Goal: Task Accomplishment & Management: Manage account settings

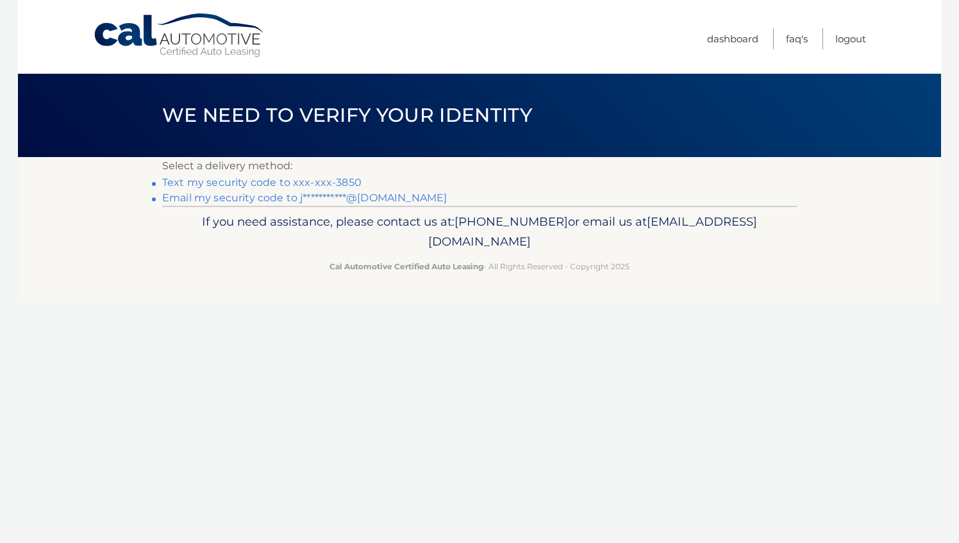
click at [297, 183] on link "Text my security code to xxx-xxx-3850" at bounding box center [261, 182] width 199 height 12
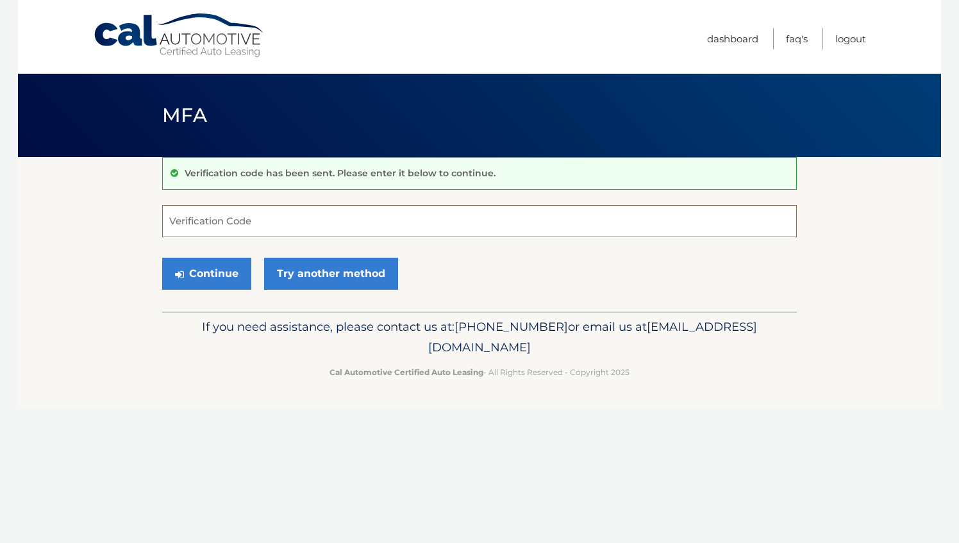
click at [226, 217] on input "Verification Code" at bounding box center [479, 221] width 635 height 32
type input "430973"
click at [162, 258] on button "Continue" at bounding box center [206, 274] width 89 height 32
click at [223, 273] on button "Continue" at bounding box center [206, 274] width 89 height 32
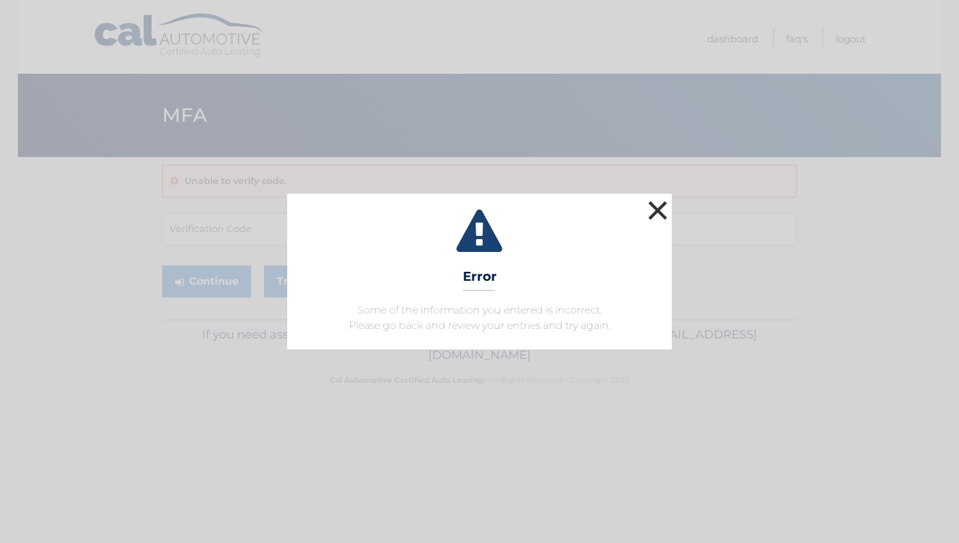
click at [660, 204] on button "×" at bounding box center [658, 210] width 26 height 26
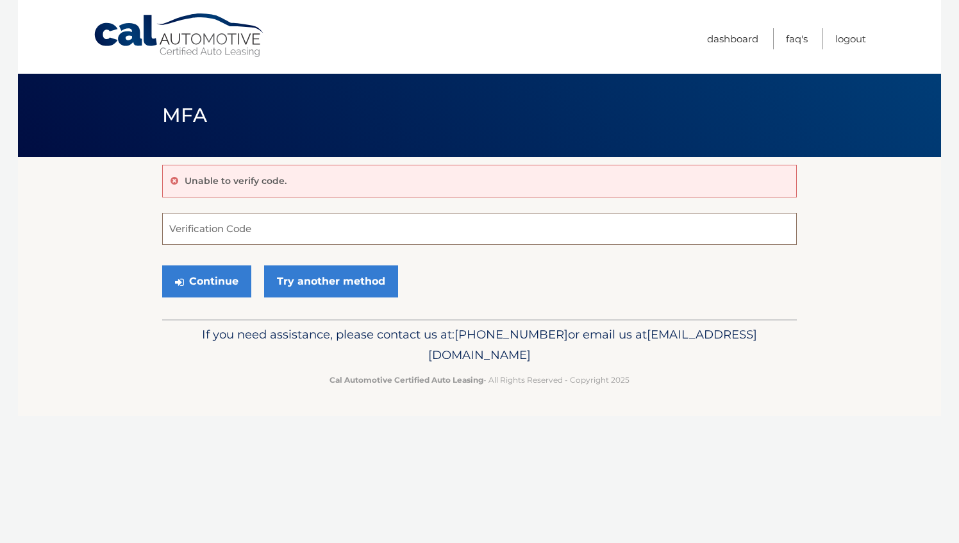
click at [175, 221] on input "Verification Code" at bounding box center [479, 229] width 635 height 32
type input "430973"
click at [185, 288] on button "Continue" at bounding box center [206, 281] width 89 height 32
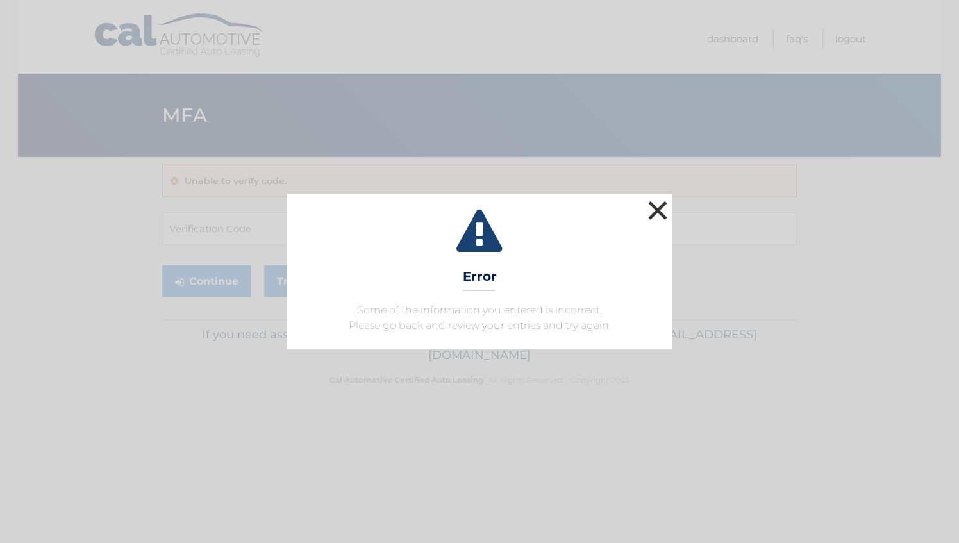
click at [656, 223] on button "×" at bounding box center [658, 210] width 26 height 26
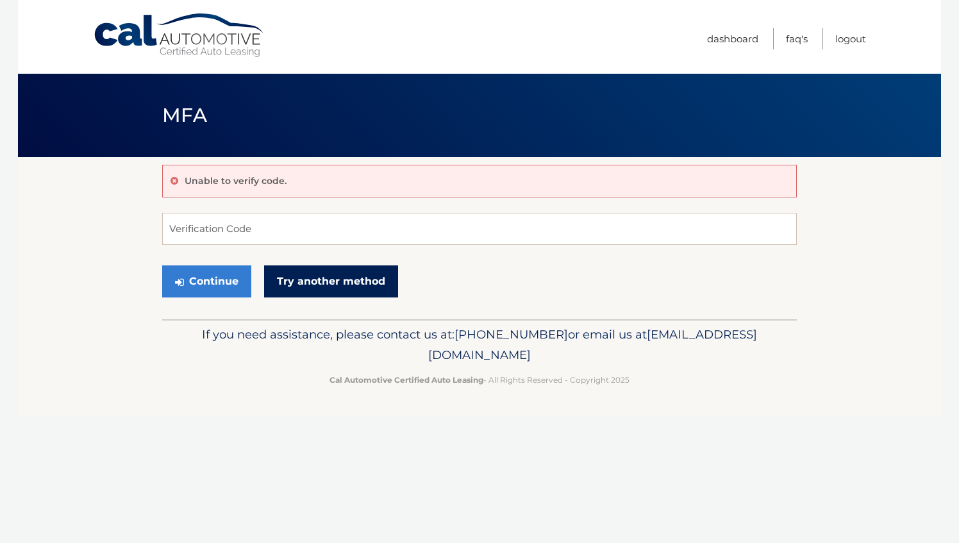
click at [305, 287] on link "Try another method" at bounding box center [331, 281] width 134 height 32
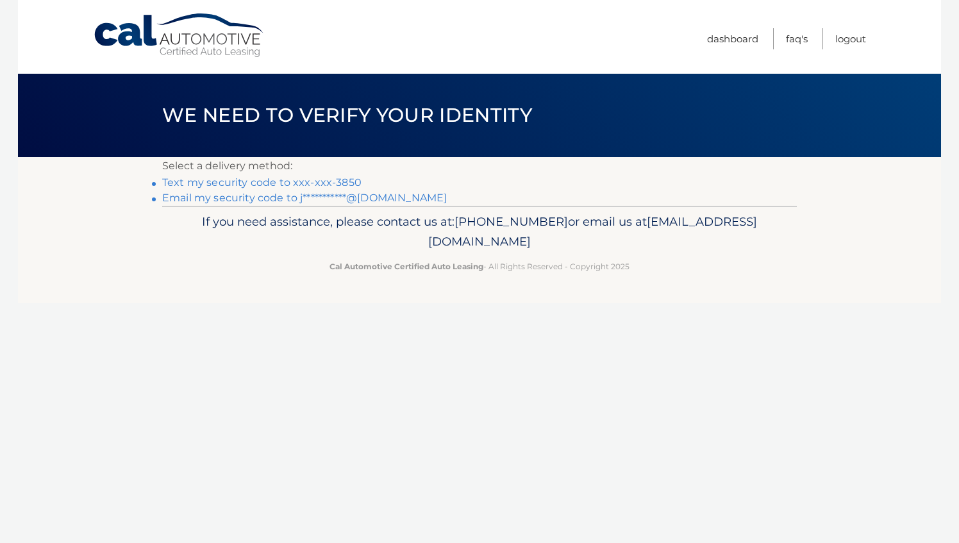
click at [163, 24] on link "Cal Automotive" at bounding box center [179, 36] width 173 height 46
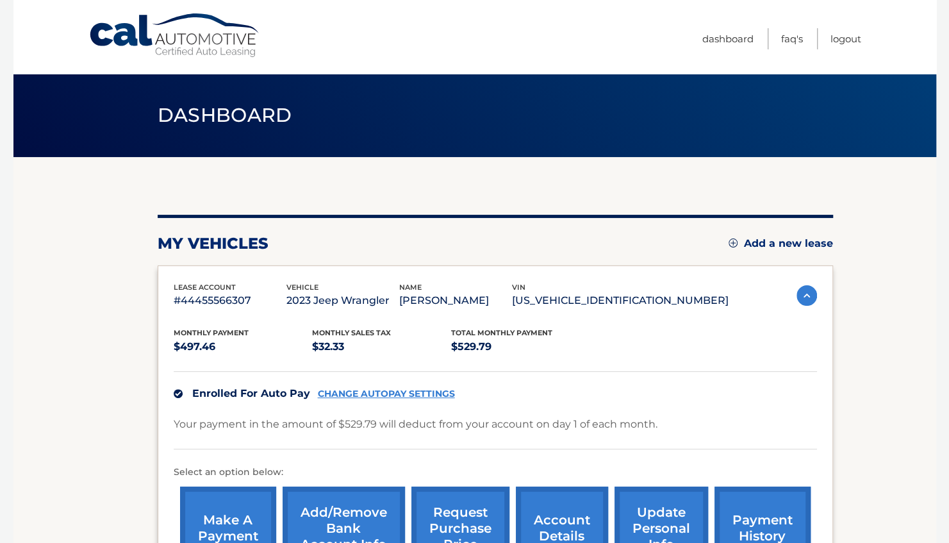
click at [662, 501] on link "update personal info" at bounding box center [662, 529] width 94 height 84
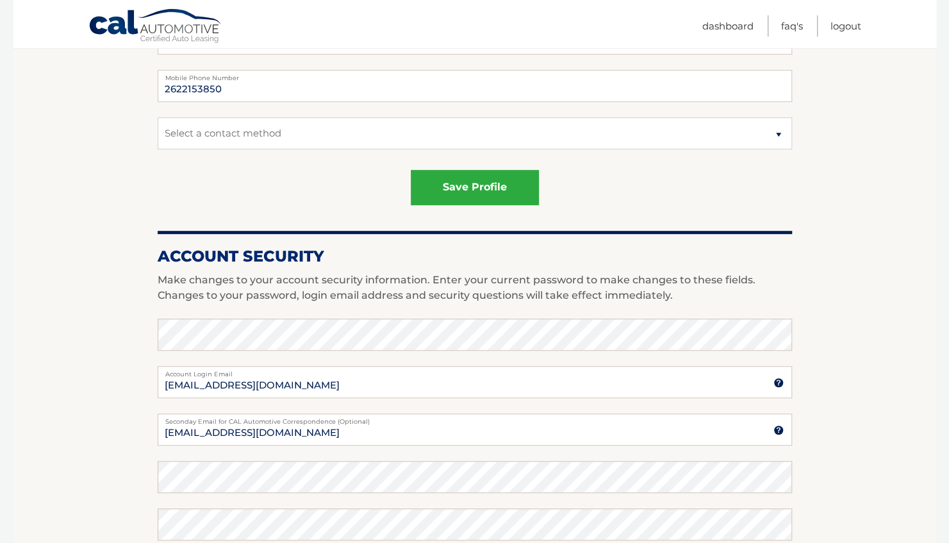
scroll to position [68, 0]
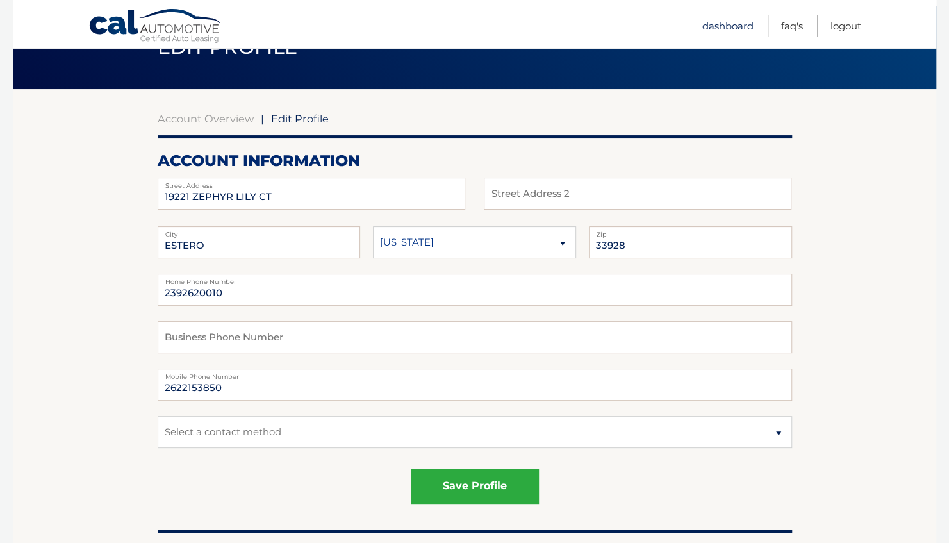
click at [732, 28] on link "Dashboard" at bounding box center [728, 25] width 51 height 21
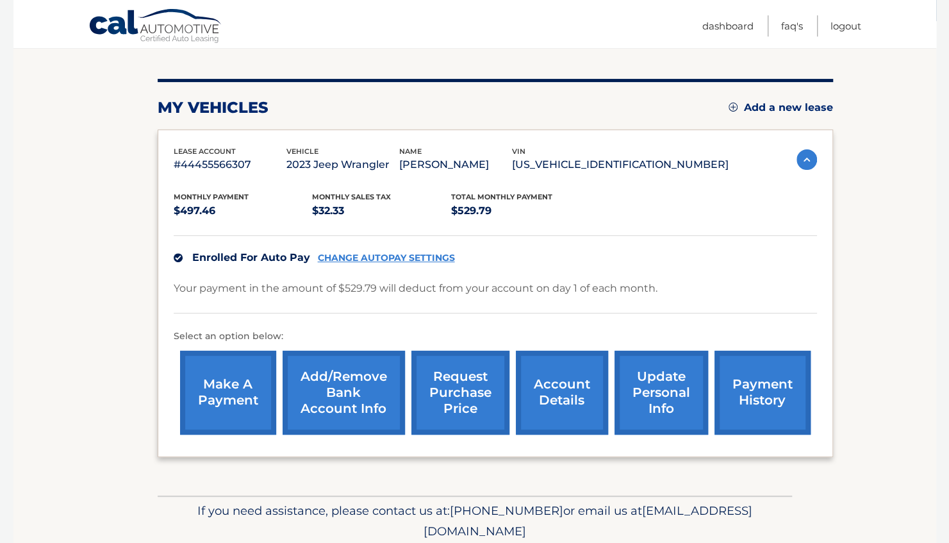
scroll to position [150, 0]
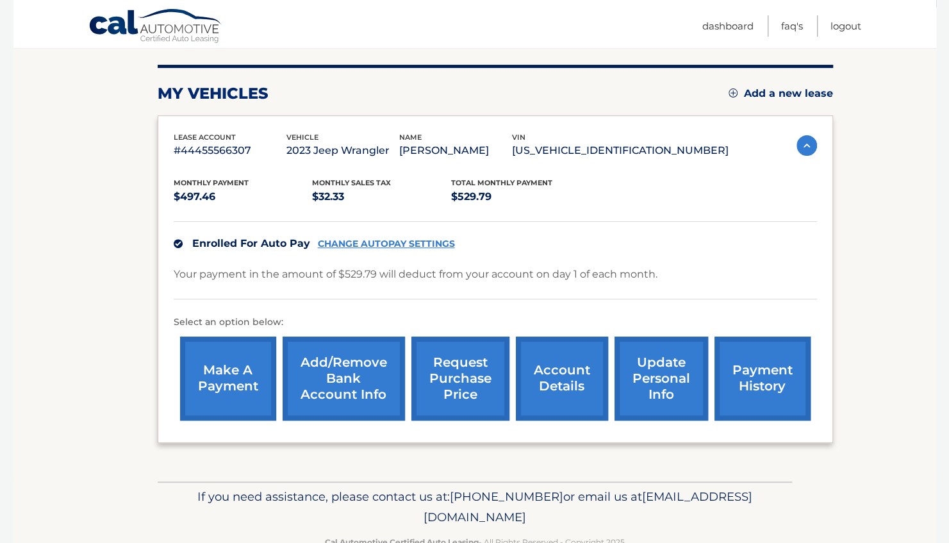
click at [583, 376] on link "account details" at bounding box center [562, 379] width 92 height 84
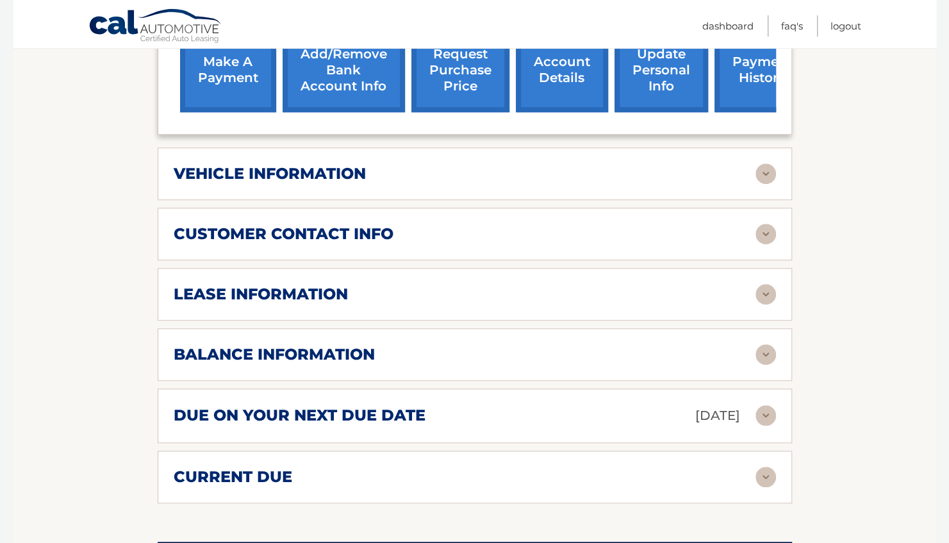
scroll to position [494, 0]
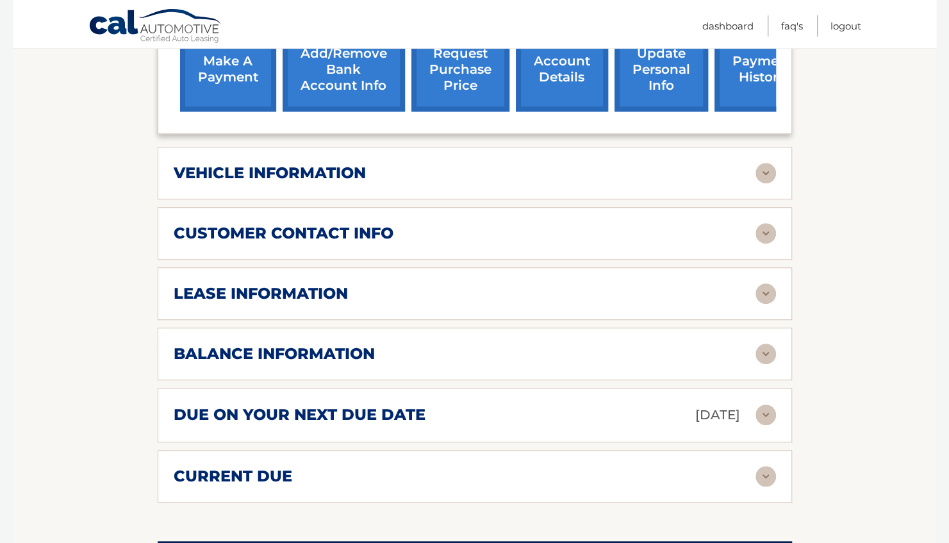
click at [768, 163] on img at bounding box center [766, 173] width 21 height 21
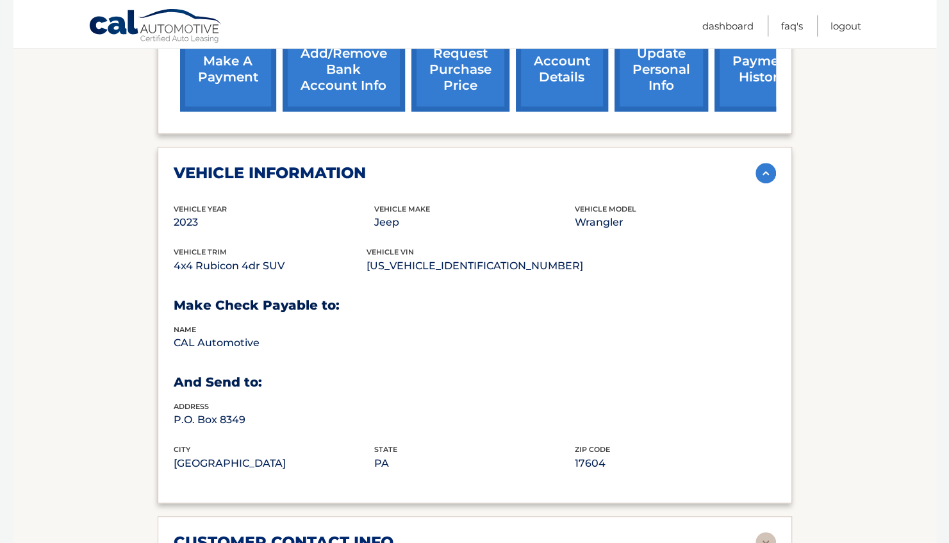
click at [768, 163] on img at bounding box center [766, 173] width 21 height 21
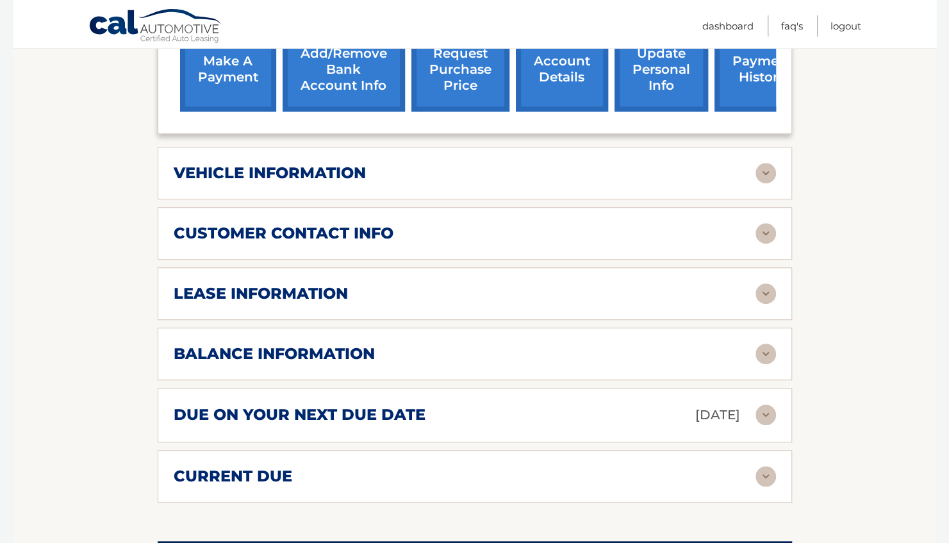
click at [764, 267] on div "lease information Contract Start Date Apr 30, 2023 Term 39 Maturity Date Jul 30…" at bounding box center [475, 293] width 635 height 53
click at [764, 283] on img at bounding box center [766, 293] width 21 height 21
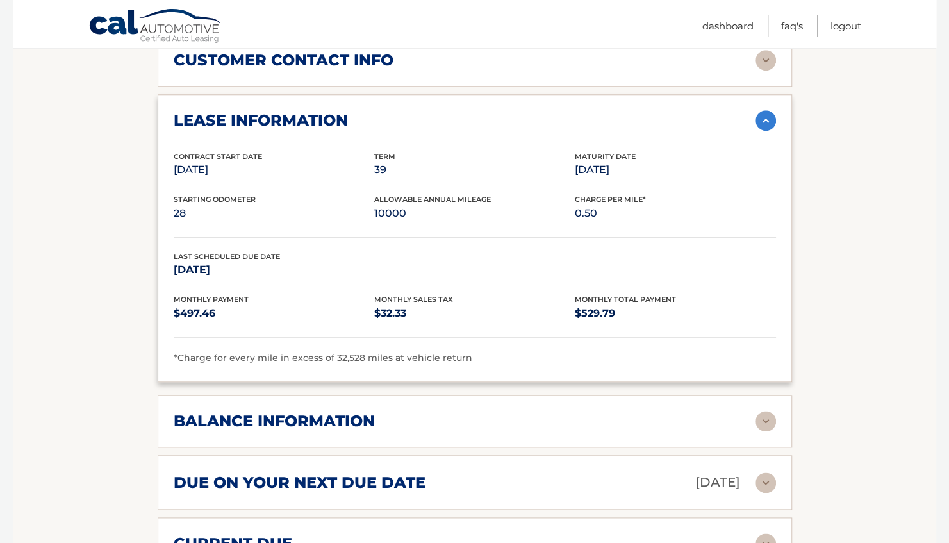
scroll to position [754, 0]
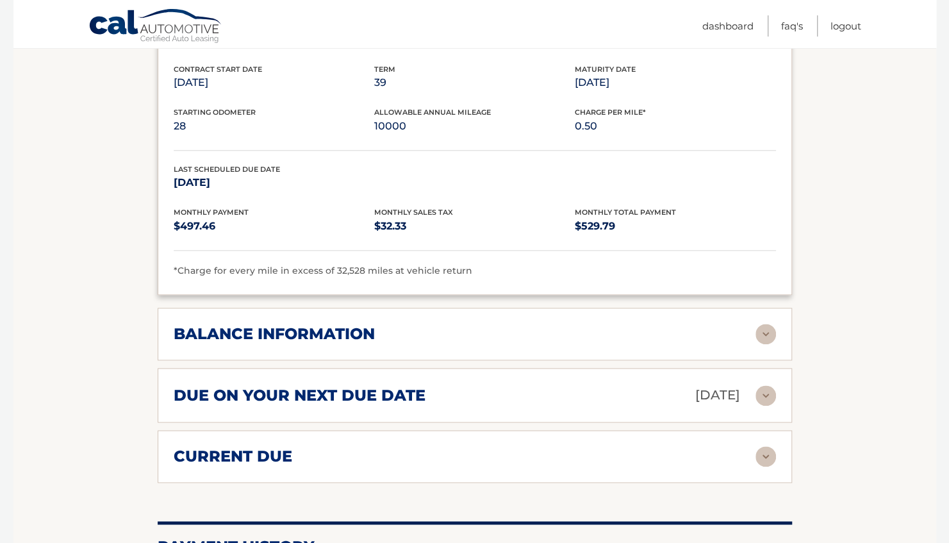
click at [769, 324] on img at bounding box center [766, 334] width 21 height 21
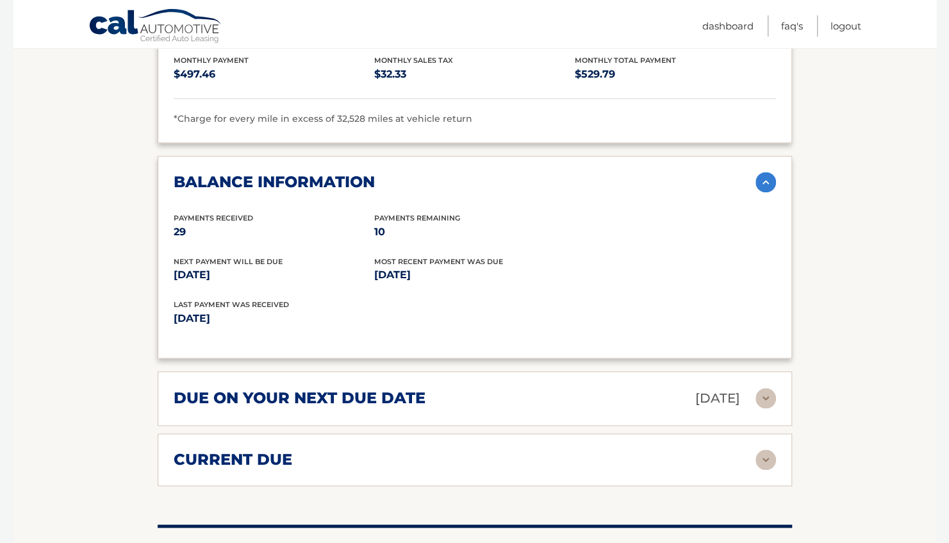
scroll to position [951, 0]
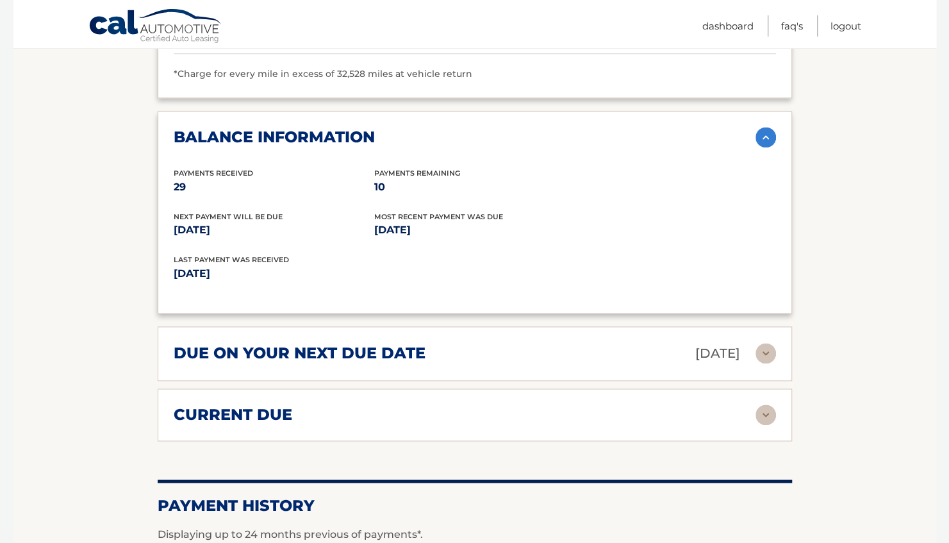
click at [765, 404] on img at bounding box center [766, 414] width 21 height 21
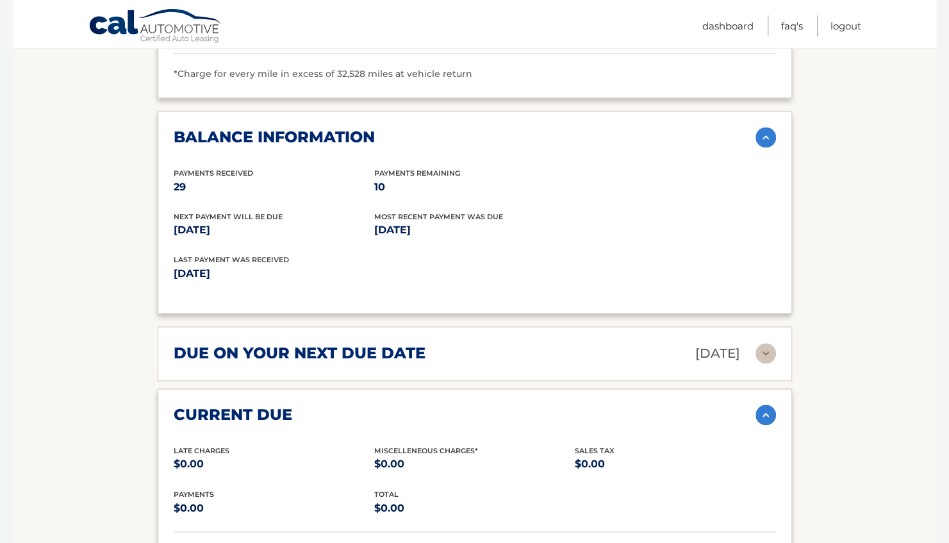
click at [764, 343] on img at bounding box center [766, 353] width 21 height 21
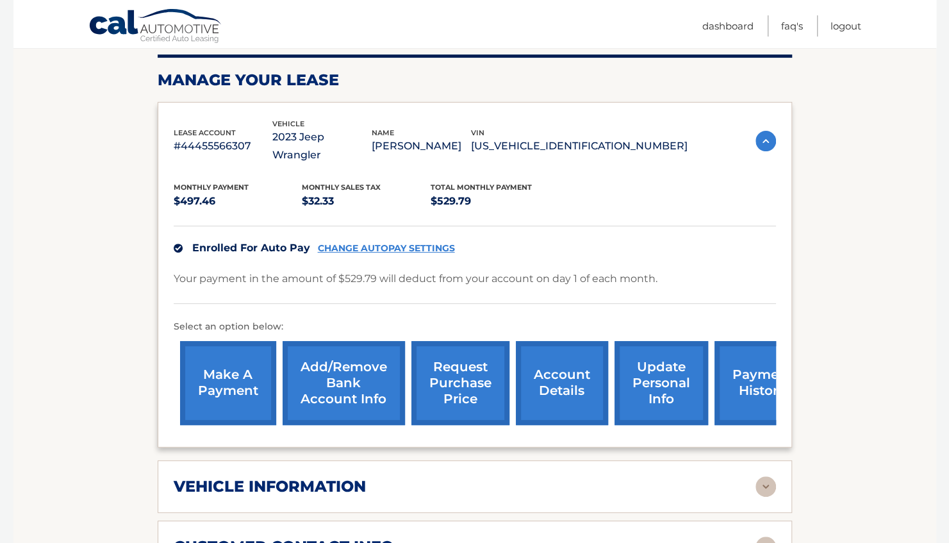
scroll to position [183, 0]
